Goal: Task Accomplishment & Management: Use online tool/utility

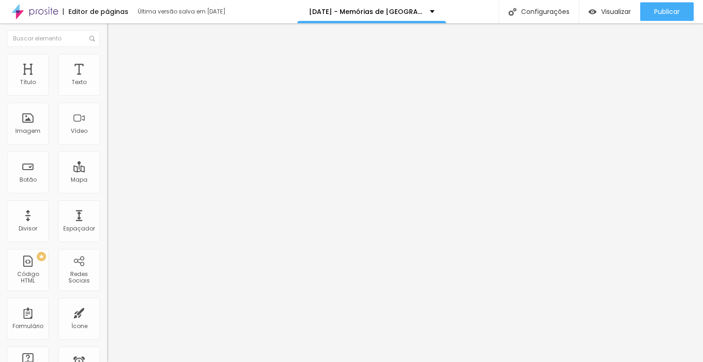
scroll to position [267, 0]
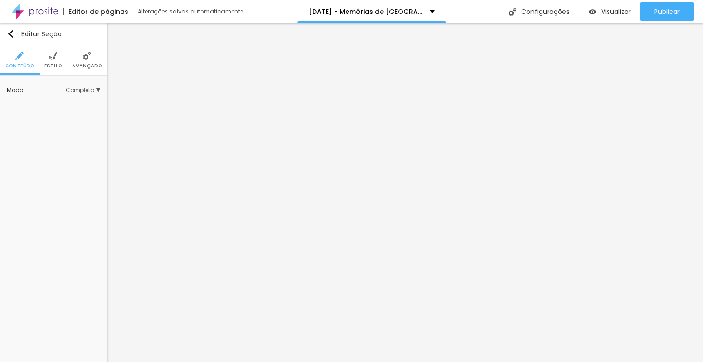
click at [85, 64] on span "Avançado" at bounding box center [87, 66] width 30 height 5
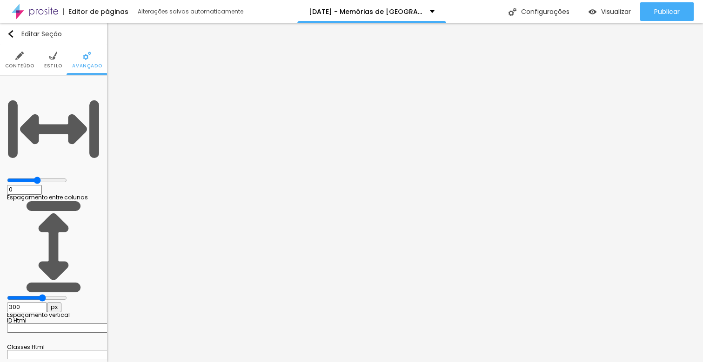
click at [50, 61] on li "Estilo" at bounding box center [53, 60] width 18 height 31
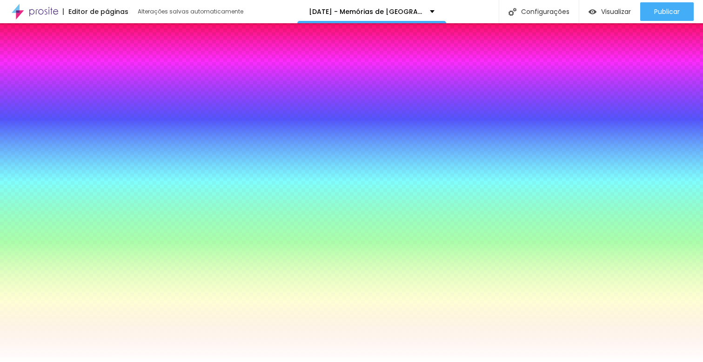
click at [53, 96] on span "Trocar imagem" at bounding box center [32, 92] width 51 height 8
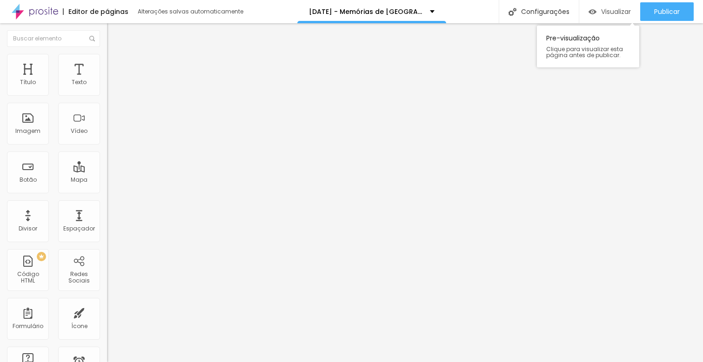
click at [609, 14] on span "Visualizar" at bounding box center [616, 11] width 30 height 7
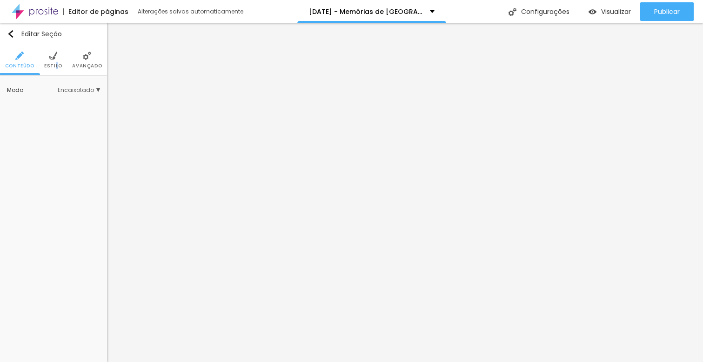
click at [56, 64] on span "Estilo" at bounding box center [53, 66] width 18 height 5
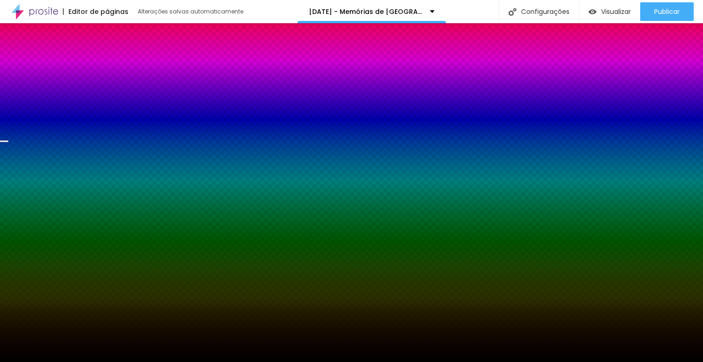
click at [54, 96] on span "Trocar imagem" at bounding box center [32, 92] width 51 height 8
click at [81, 105] on span "Parallax" at bounding box center [85, 103] width 29 height 6
click at [55, 120] on span "Nenhum" at bounding box center [67, 116] width 24 height 8
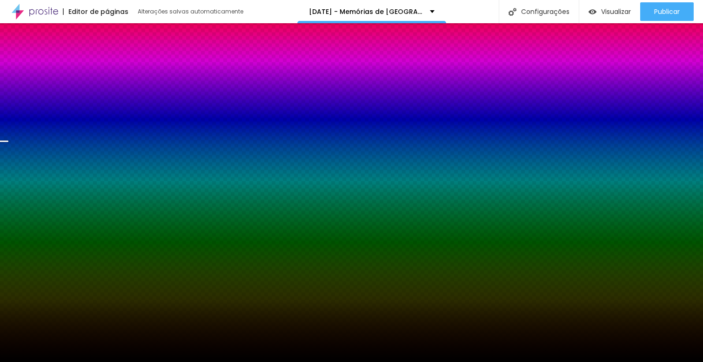
click at [57, 132] on span "Parallax" at bounding box center [66, 128] width 23 height 8
click at [89, 64] on span "Avançado" at bounding box center [87, 66] width 30 height 5
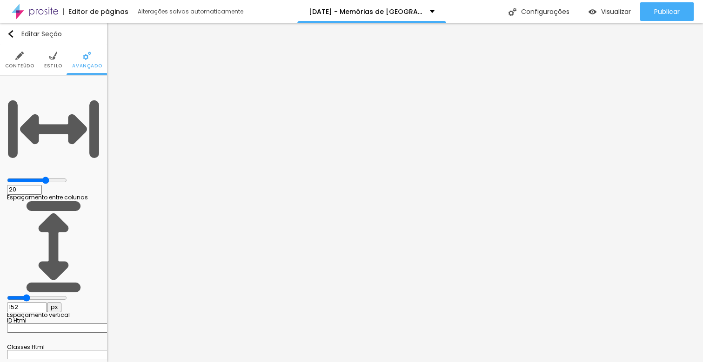
type input "15"
type input "10"
type input "5"
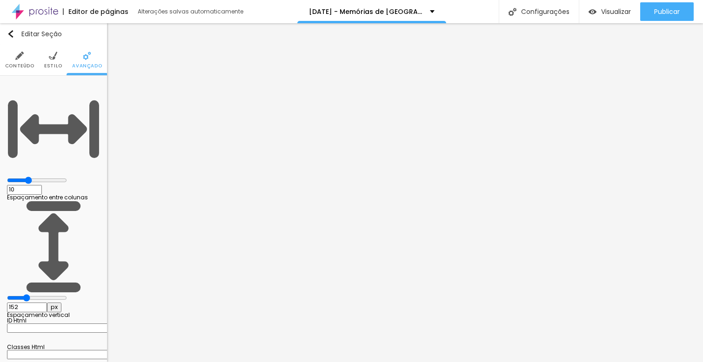
type input "5"
type input "10"
drag, startPoint x: 56, startPoint y: 93, endPoint x: 42, endPoint y: 94, distance: 14.0
type input "10"
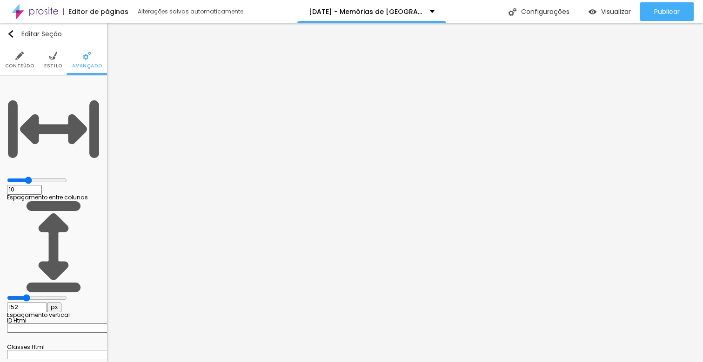
click at [42, 177] on input "range" at bounding box center [37, 180] width 60 height 7
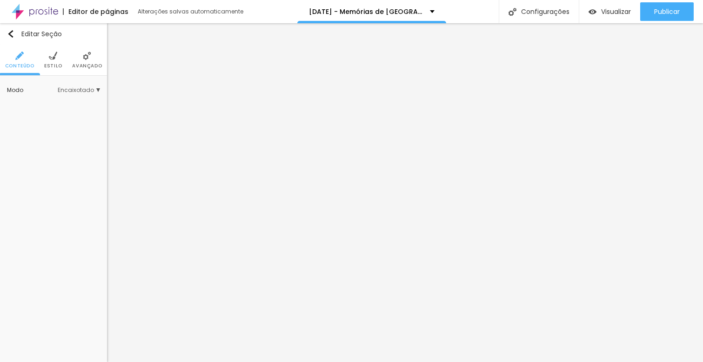
click at [86, 60] on li "Avançado" at bounding box center [87, 60] width 30 height 31
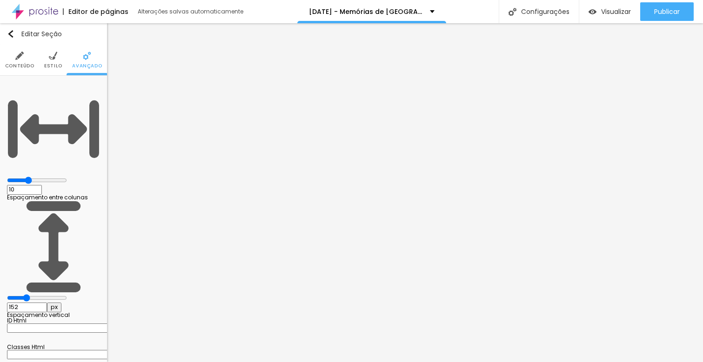
type input "144"
type input "160"
type input "165"
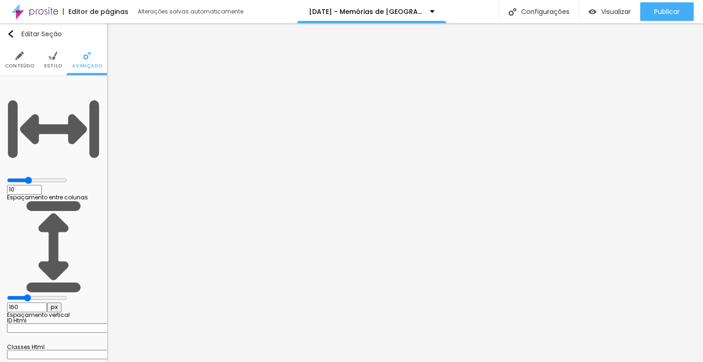
type input "165"
type input "181"
type input "197"
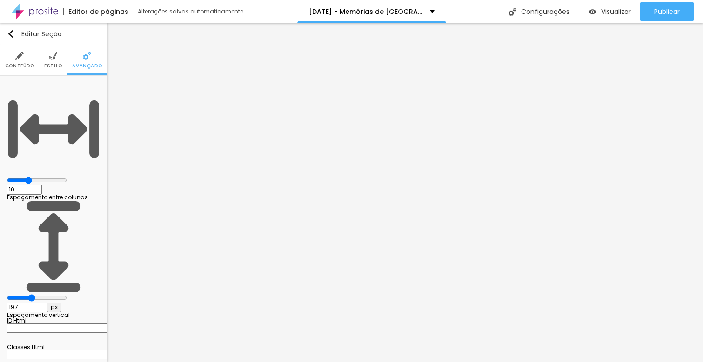
type input "213"
type input "229"
type input "239"
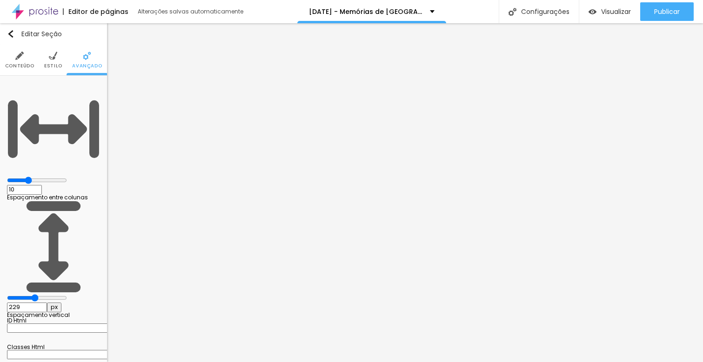
type input "239"
type input "250"
type input "255"
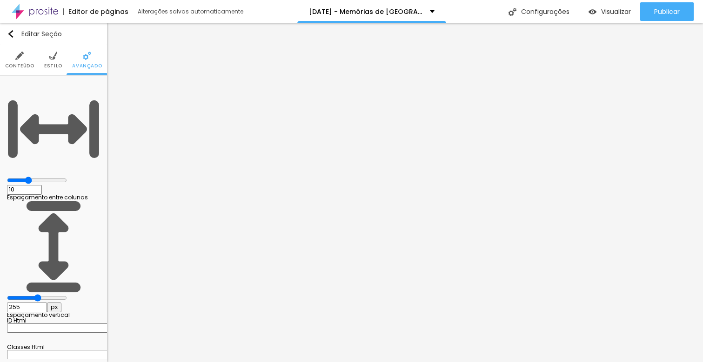
type input "260"
type input "271"
type input "276"
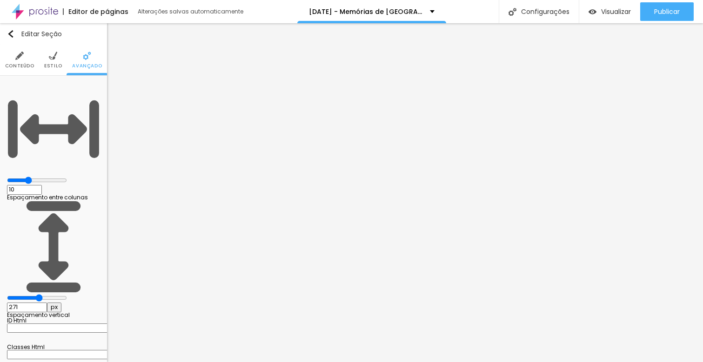
type input "276"
type input "281"
type input "287"
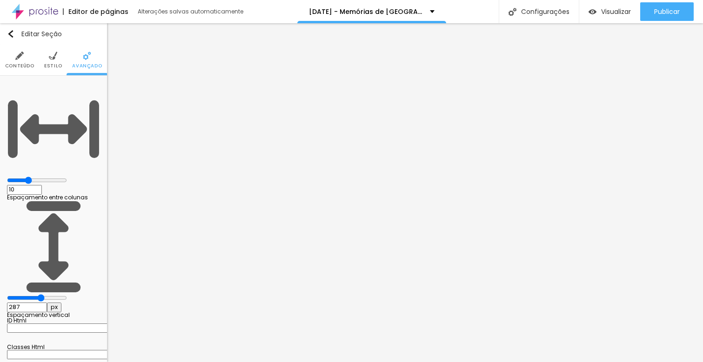
type input "292"
type input "297"
type input "302"
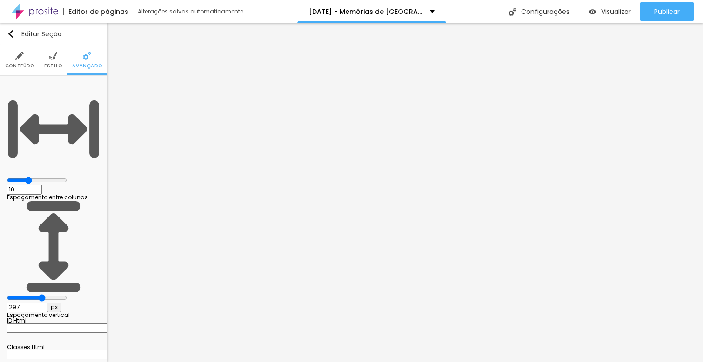
type input "302"
type input "308"
type input "313"
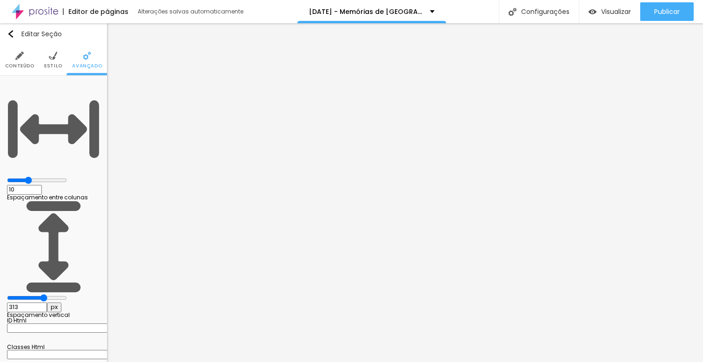
type input "318"
type input "323"
type input "322"
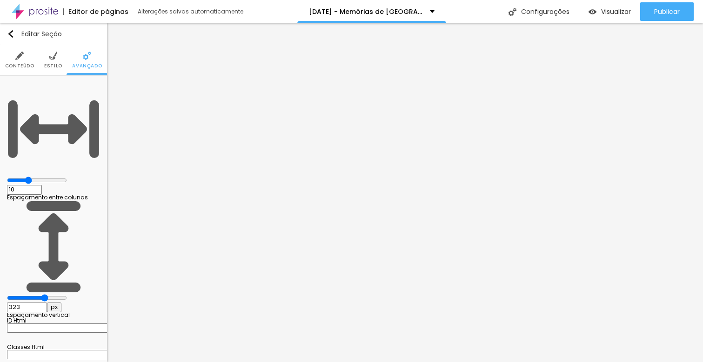
type input "322"
type input "327"
type input "326"
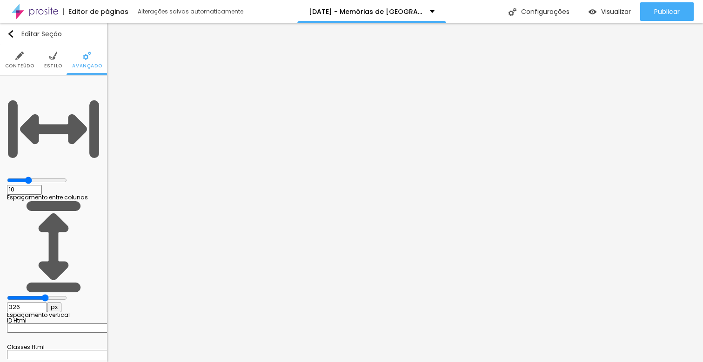
type input "321"
type input "316"
type input "311"
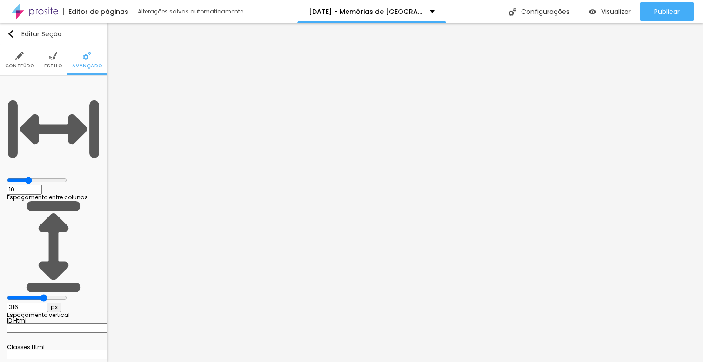
type input "311"
type input "306"
type input "301"
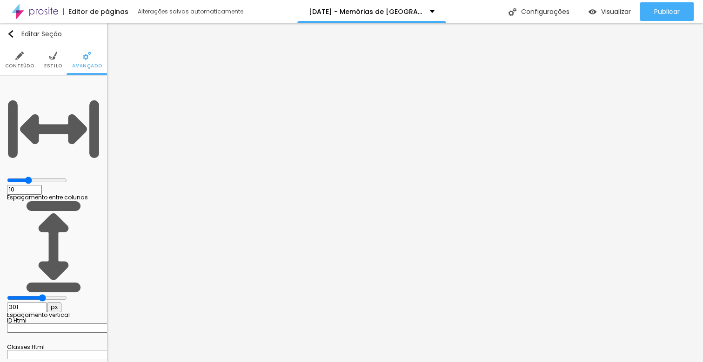
type input "296"
type input "291"
type input "286"
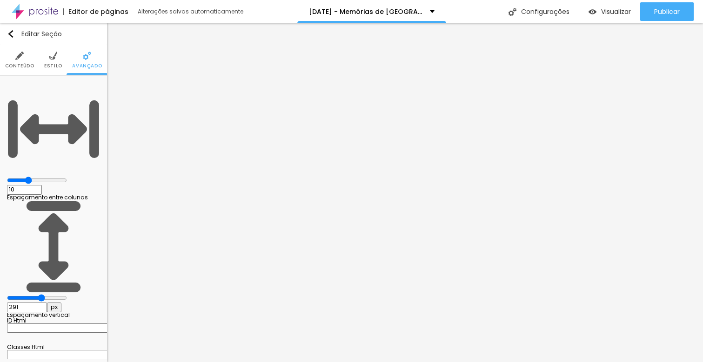
type input "286"
type input "275"
type input "265"
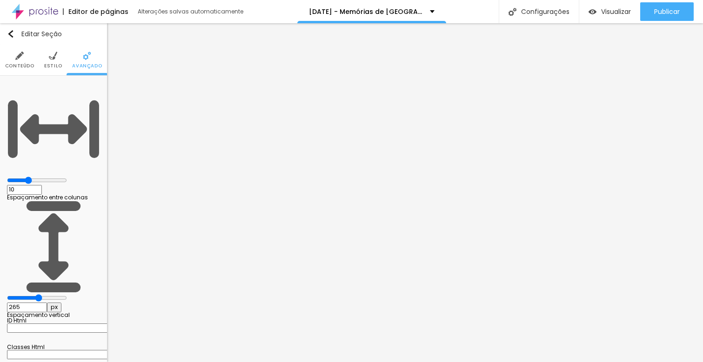
type input "260"
type input "250"
type input "245"
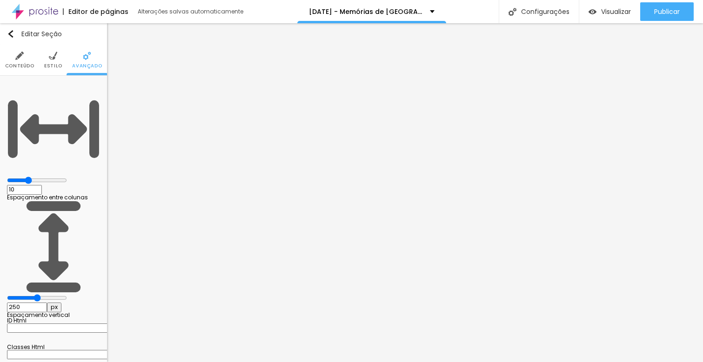
type input "245"
type input "240"
type input "235"
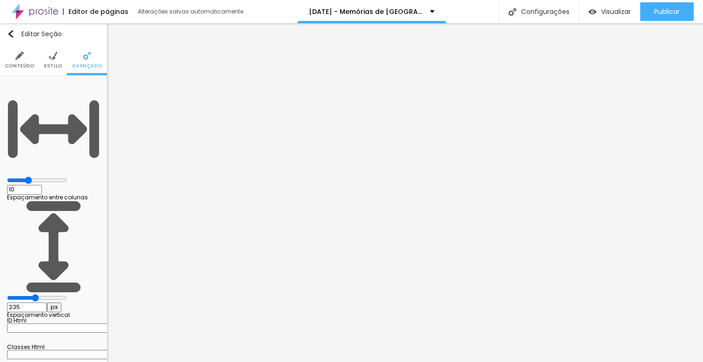
type input "234"
type input "229"
type input "224"
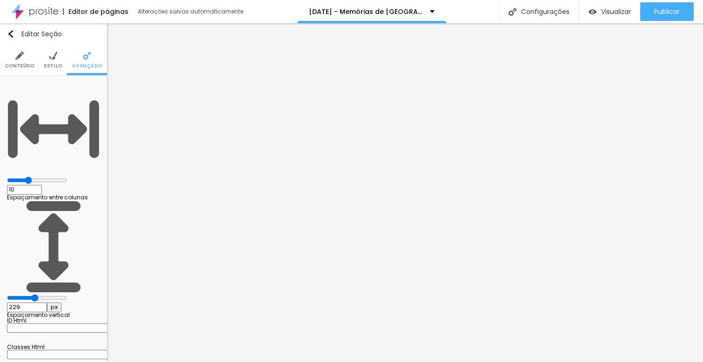
type input "224"
type input "219"
type input "214"
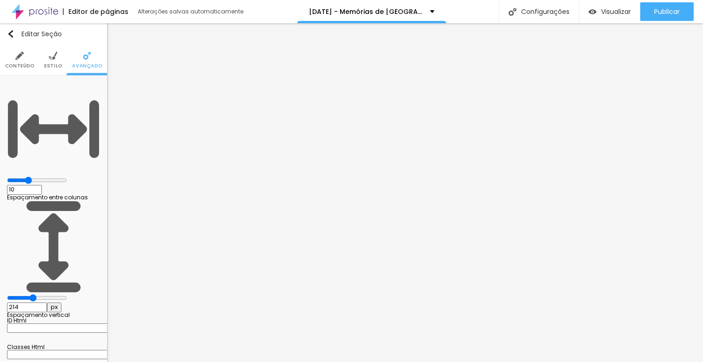
type input "213"
type input "208"
type input "203"
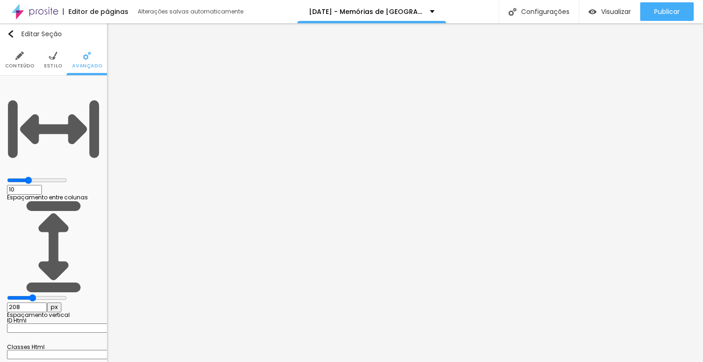
type input "203"
type input "197"
type input "192"
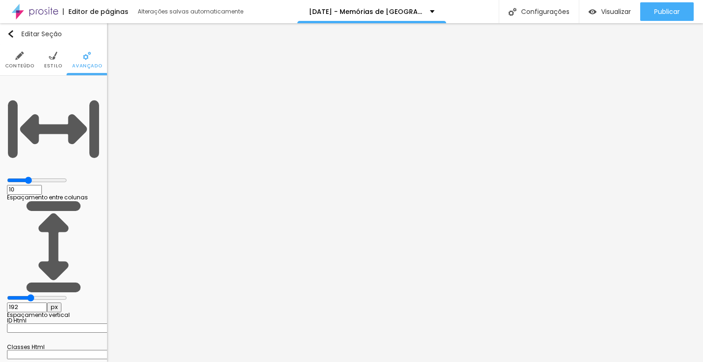
type input "0"
type input "4"
type input "8"
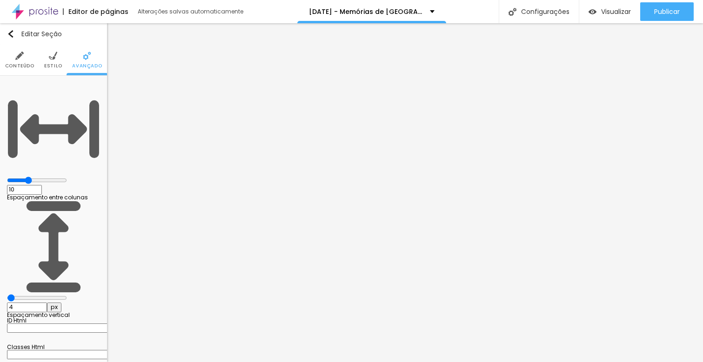
type input "8"
type input "13"
type input "23"
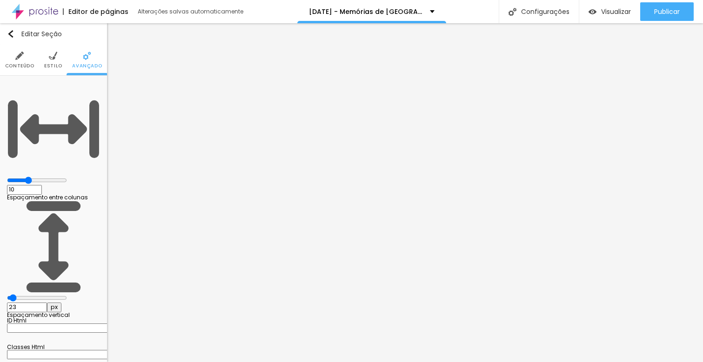
type input "29"
type input "35"
type input "40"
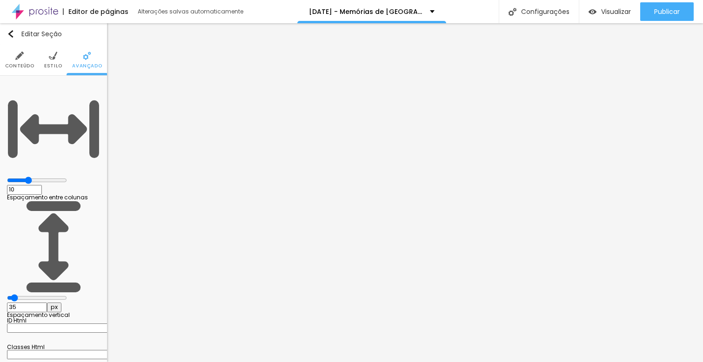
type input "40"
type input "41"
type input "42"
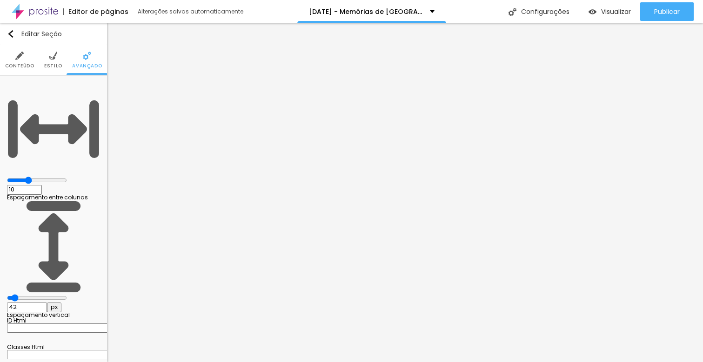
type input "43"
type input "48"
type input "49"
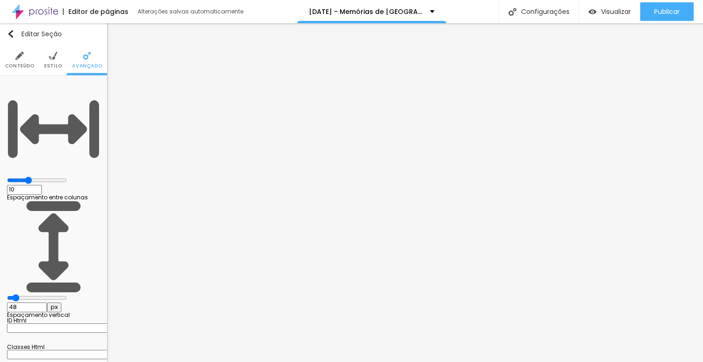
type input "49"
type input "55"
type input "60"
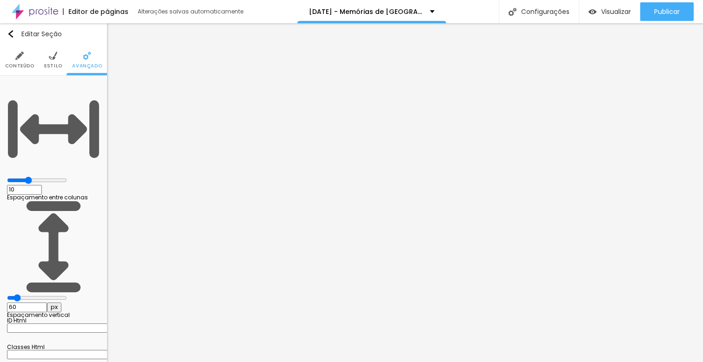
type input "66"
type input "71"
type input "76"
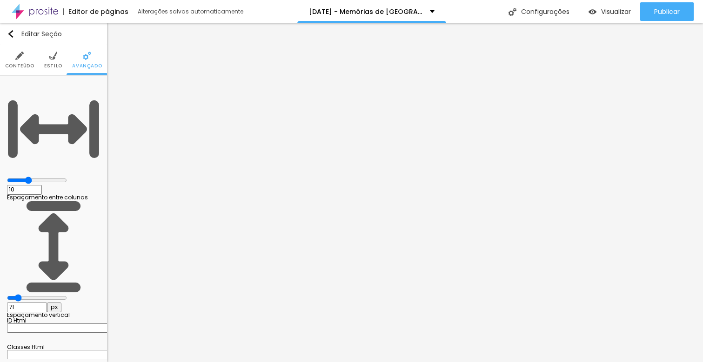
type input "76"
type input "81"
type input "86"
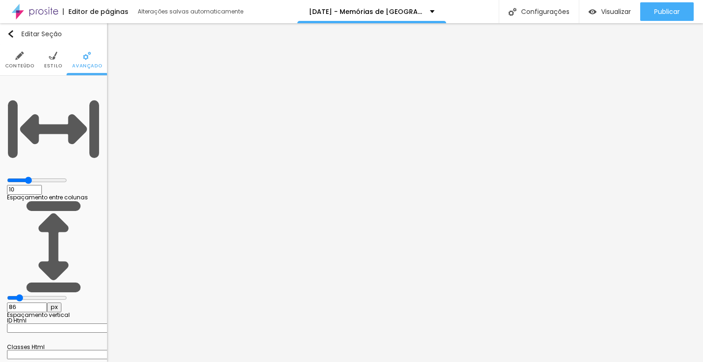
type input "91"
type input "97"
type input "102"
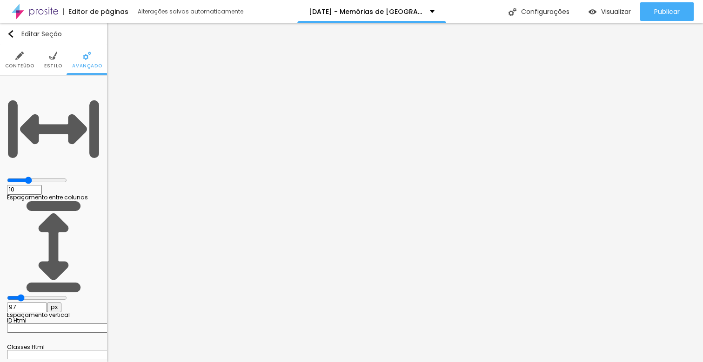
type input "102"
type input "107"
type input "112"
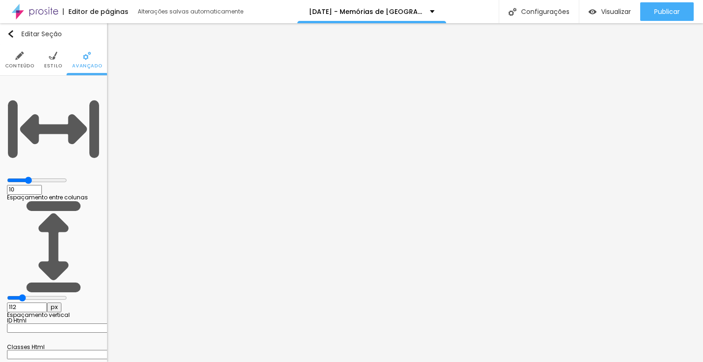
type input "117"
type input "122"
type input "127"
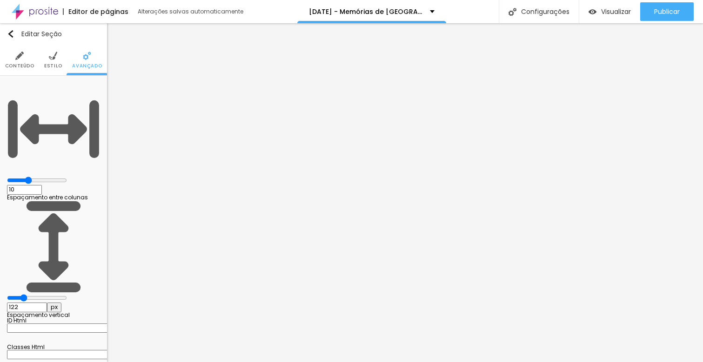
type input "127"
type input "132"
type input "137"
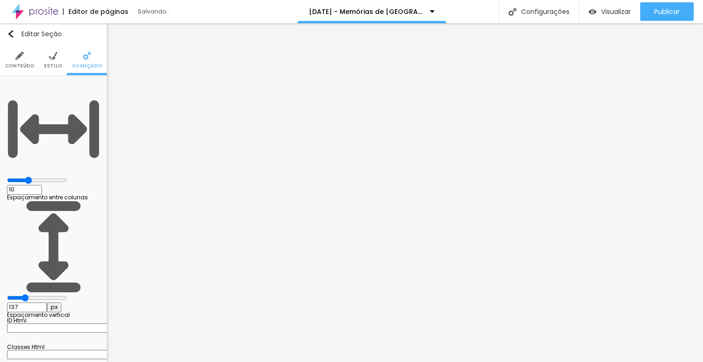
drag, startPoint x: 38, startPoint y: 114, endPoint x: 33, endPoint y: 120, distance: 7.9
type input "137"
click at [33, 200] on div "137 px Espaçamento vertical" at bounding box center [53, 259] width 93 height 118
type input "5"
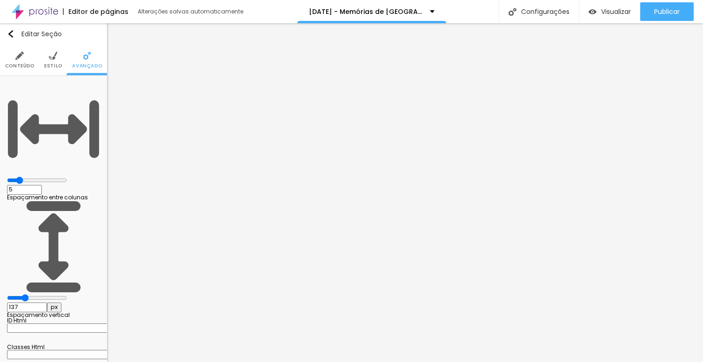
type input "0"
type input "5"
type input "10"
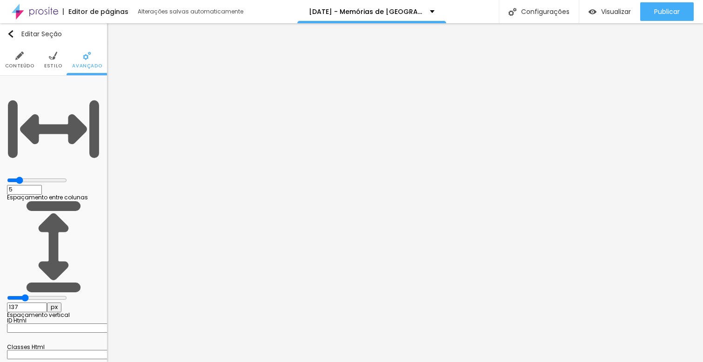
type input "10"
type input "15"
type input "20"
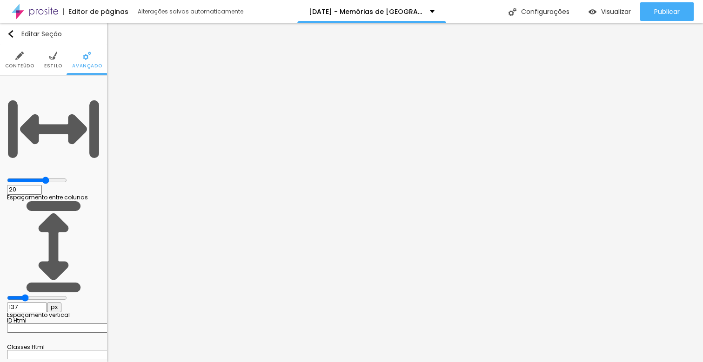
type input "25"
type input "30"
type input "25"
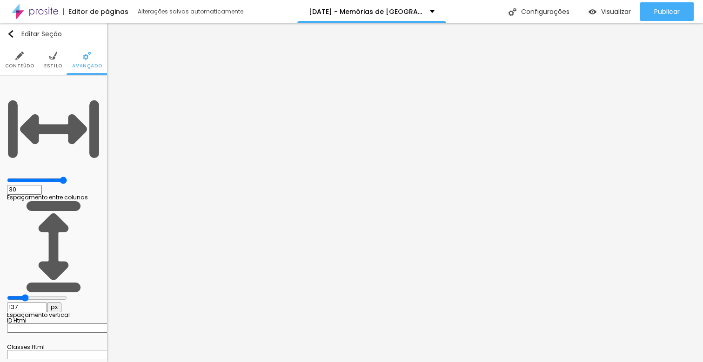
type input "25"
type input "20"
type input "15"
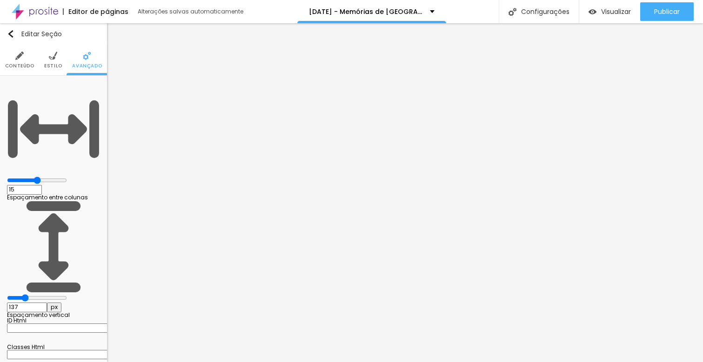
type input "10"
type input "15"
drag, startPoint x: 40, startPoint y: 93, endPoint x: 47, endPoint y: 97, distance: 7.5
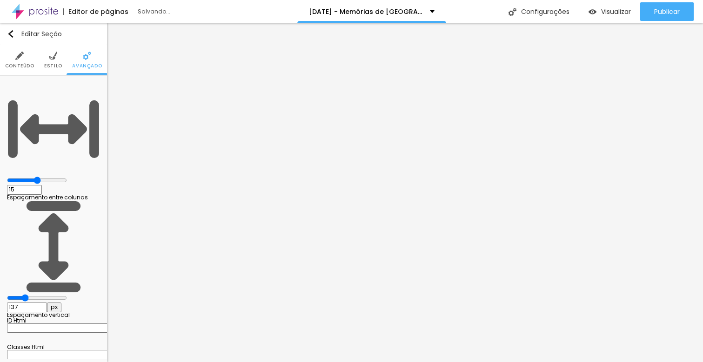
type input "15"
click at [47, 97] on div "15 Espaçamento entre colunas" at bounding box center [53, 142] width 93 height 118
click at [51, 57] on img at bounding box center [53, 56] width 8 height 8
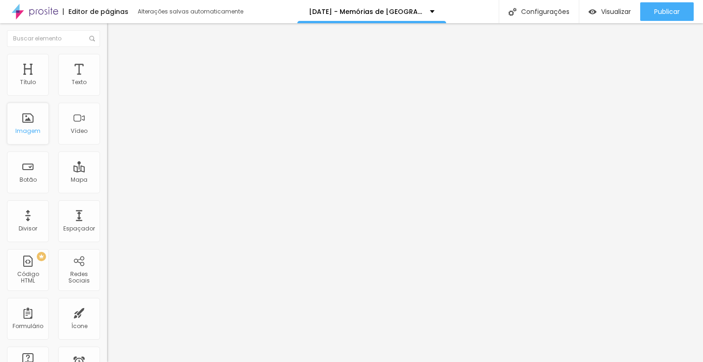
click at [32, 129] on div "Imagem" at bounding box center [27, 131] width 25 height 7
click at [31, 130] on div "Imagem" at bounding box center [27, 131] width 25 height 7
click at [33, 134] on div "Imagem" at bounding box center [27, 131] width 25 height 7
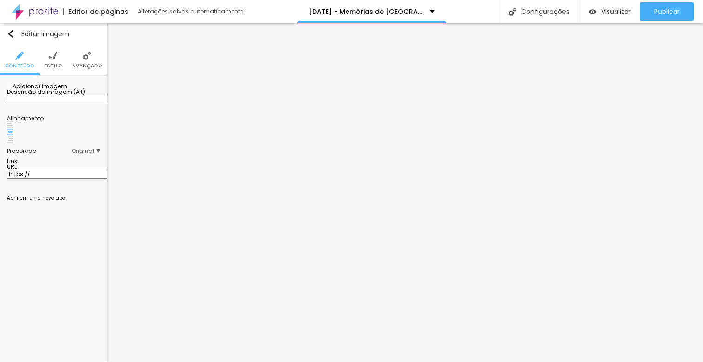
click at [65, 90] on span "Adicionar imagem" at bounding box center [37, 86] width 60 height 8
click at [57, 62] on li "Estilo" at bounding box center [53, 60] width 18 height 31
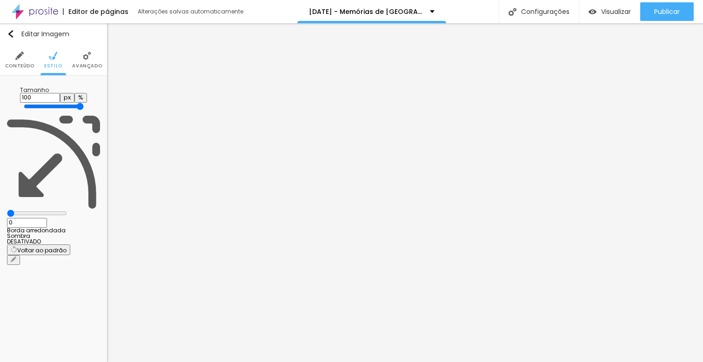
type input "95"
type input "90"
drag, startPoint x: 93, startPoint y: 102, endPoint x: 40, endPoint y: 104, distance: 54.0
click at [40, 104] on input "range" at bounding box center [54, 106] width 60 height 7
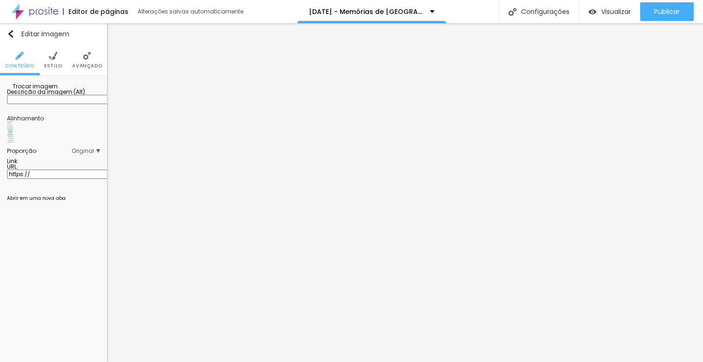
click at [13, 143] on img at bounding box center [10, 139] width 7 height 7
click at [12, 35] on img "button" at bounding box center [10, 33] width 7 height 7
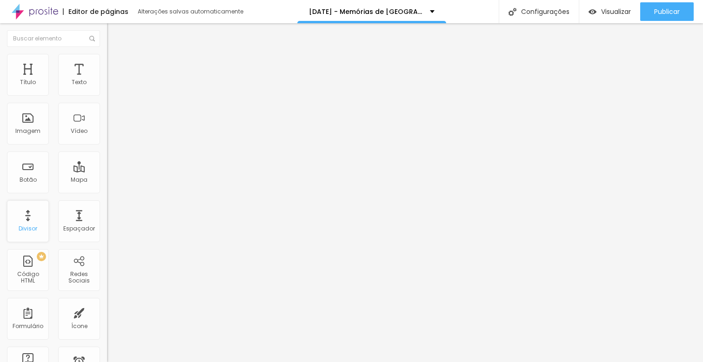
click at [26, 221] on div "Divisor" at bounding box center [28, 221] width 42 height 42
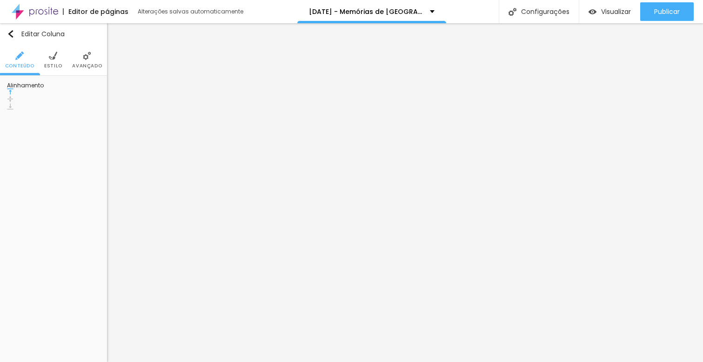
click at [56, 61] on li "Estilo" at bounding box center [53, 60] width 18 height 31
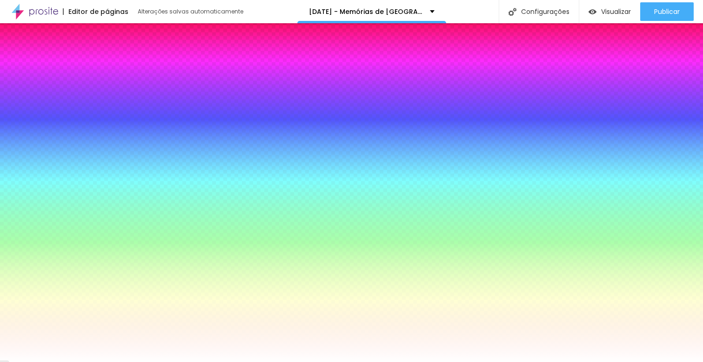
click at [30, 61] on li "Conteúdo" at bounding box center [19, 60] width 29 height 31
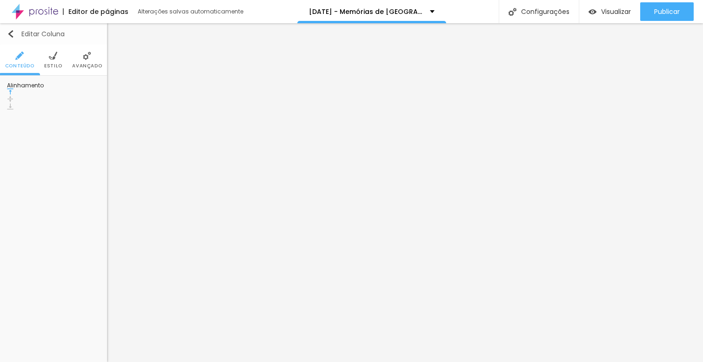
click at [11, 34] on img "button" at bounding box center [10, 33] width 7 height 7
click at [66, 90] on span "Adicionar imagem" at bounding box center [37, 86] width 60 height 8
click at [67, 90] on span "Adicionar imagem" at bounding box center [37, 86] width 60 height 8
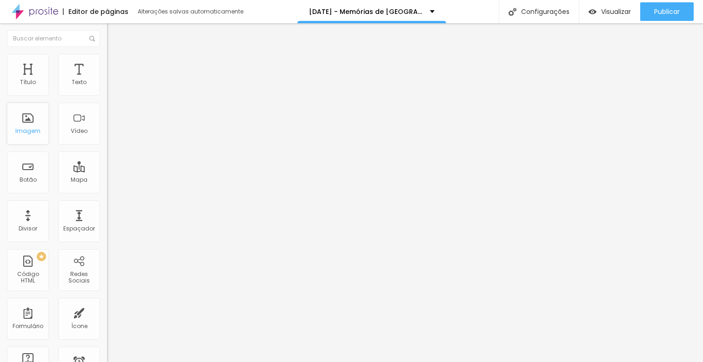
click at [33, 127] on div "Imagem" at bounding box center [28, 124] width 42 height 42
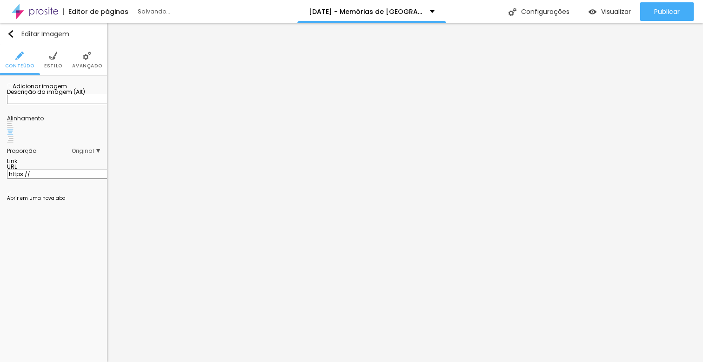
click at [60, 90] on span "Adicionar imagem" at bounding box center [37, 86] width 60 height 8
click at [67, 90] on span "Adicionar imagem" at bounding box center [37, 86] width 60 height 8
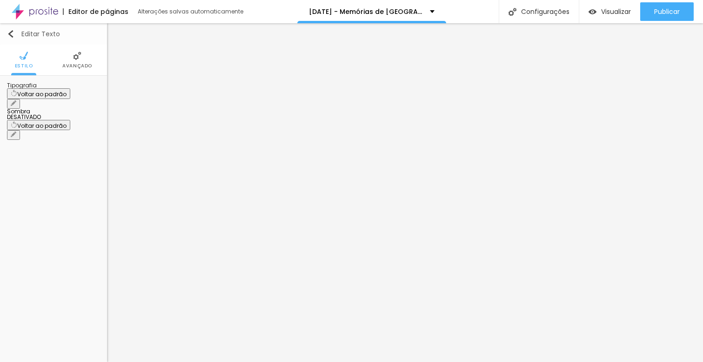
click at [14, 33] on img "button" at bounding box center [10, 33] width 7 height 7
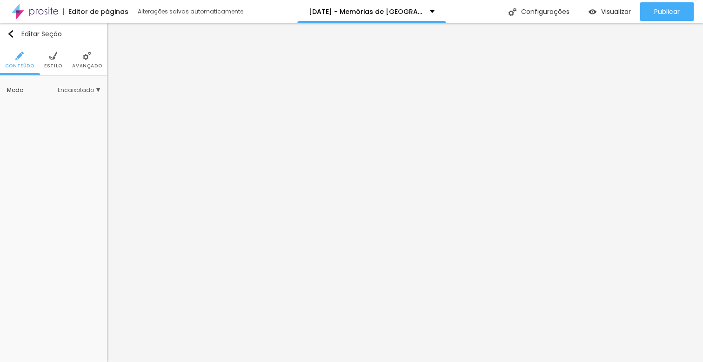
click at [86, 65] on span "Avançado" at bounding box center [87, 66] width 30 height 5
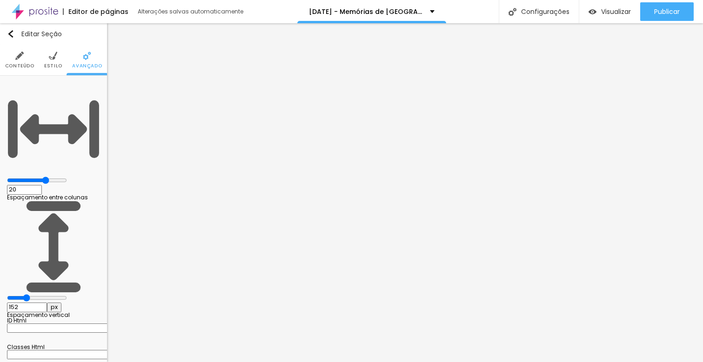
click at [58, 64] on span "Estilo" at bounding box center [53, 66] width 18 height 5
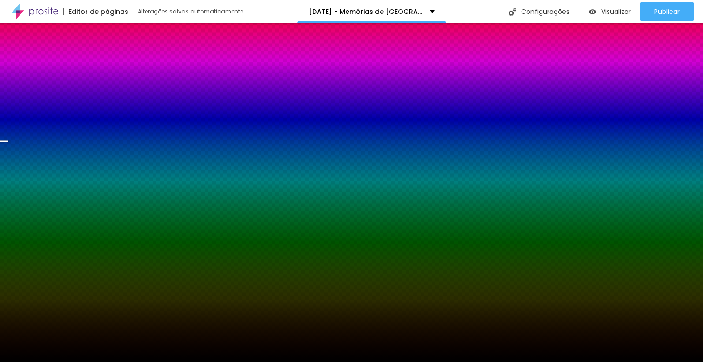
click at [55, 96] on span "Trocar imagem" at bounding box center [32, 92] width 51 height 8
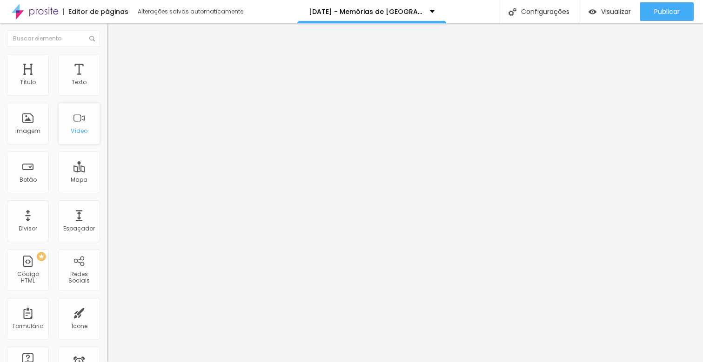
click at [71, 132] on div "Vídeo" at bounding box center [79, 131] width 17 height 7
click at [77, 278] on div "Redes Sociais" at bounding box center [78, 277] width 37 height 13
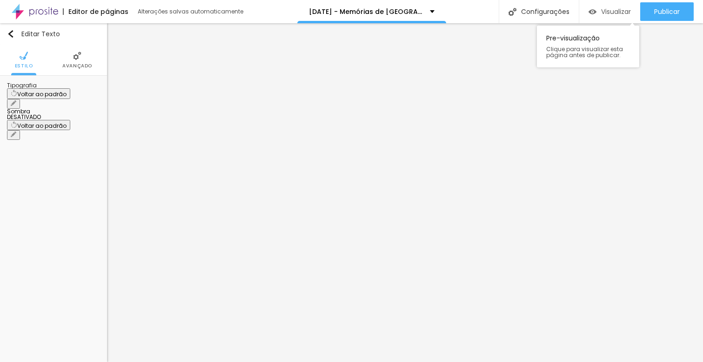
click at [612, 13] on span "Visualizar" at bounding box center [616, 11] width 30 height 7
